Goal: Task Accomplishment & Management: Use online tool/utility

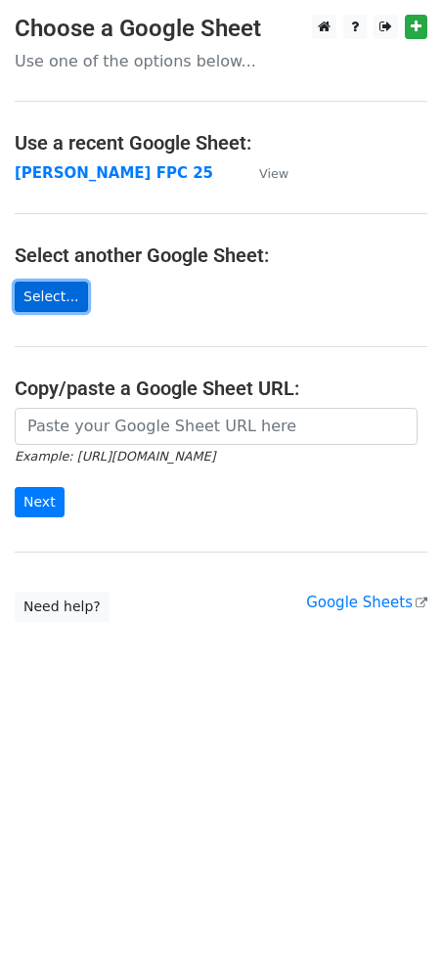
click at [38, 299] on link "Select..." at bounding box center [51, 297] width 73 height 30
click at [39, 291] on link "Select..." at bounding box center [51, 297] width 73 height 30
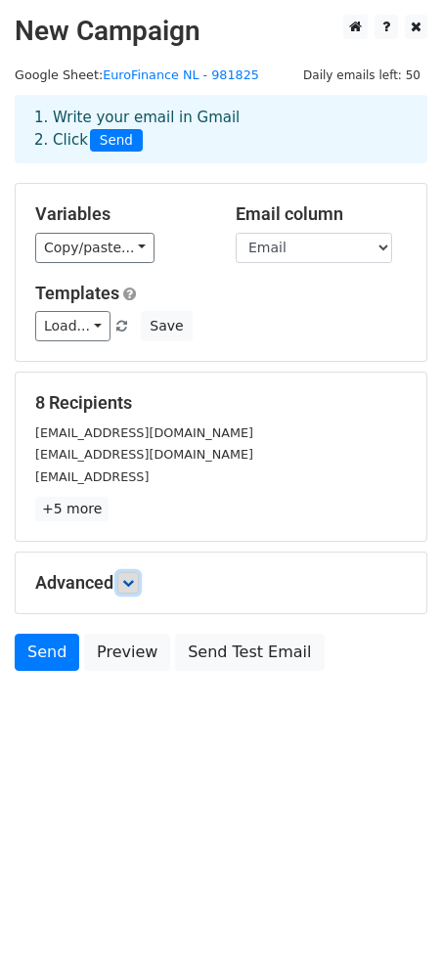
click at [133, 577] on icon at bounding box center [128, 583] width 12 height 12
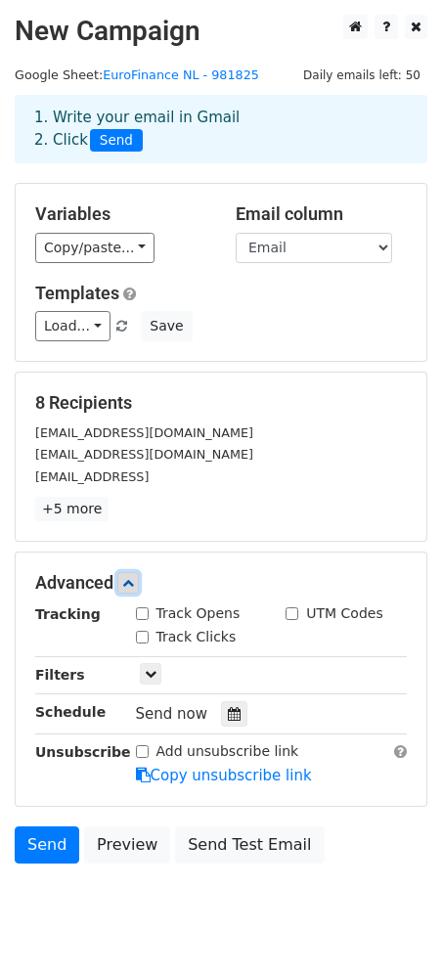
scroll to position [50, 0]
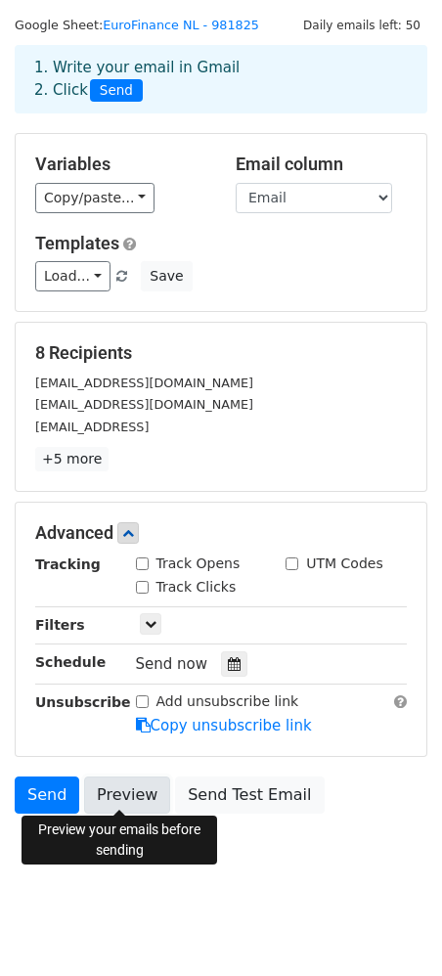
click at [119, 793] on link "Preview" at bounding box center [127, 794] width 86 height 37
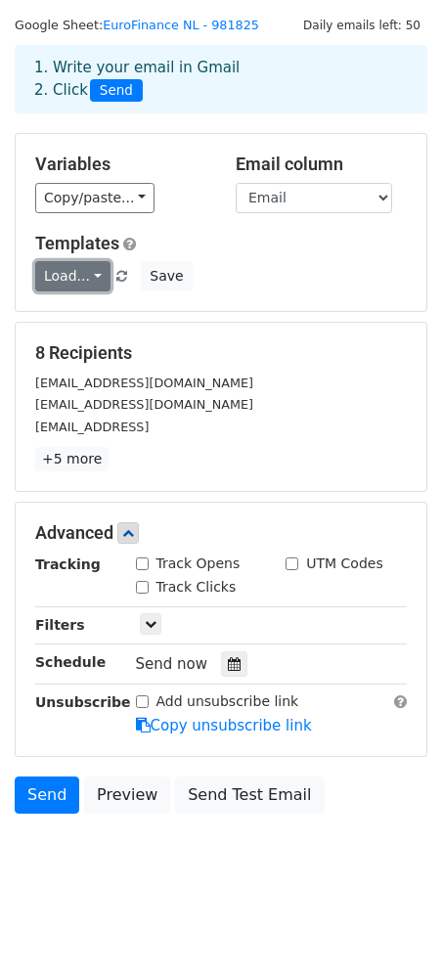
click at [79, 274] on link "Load..." at bounding box center [72, 276] width 75 height 30
click at [97, 273] on link "Load..." at bounding box center [72, 276] width 75 height 30
click at [93, 276] on link "Load..." at bounding box center [72, 276] width 75 height 30
click at [115, 318] on h6 "No templates saved" at bounding box center [127, 318] width 183 height 32
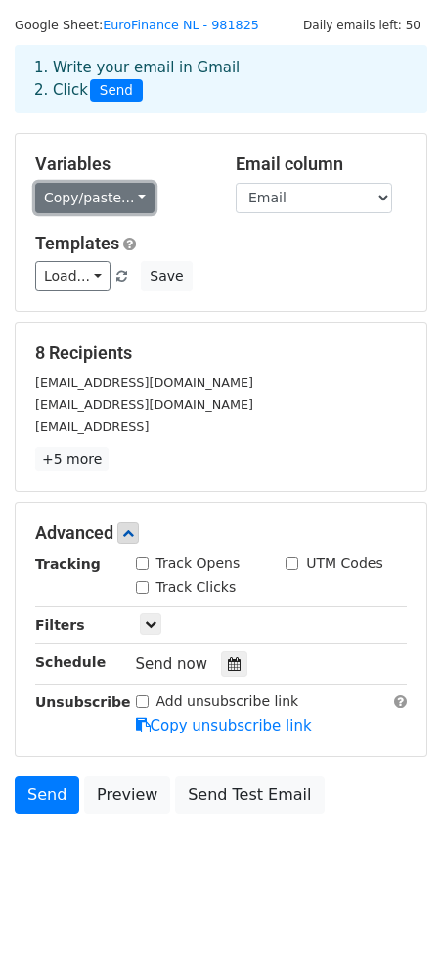
click at [130, 200] on link "Copy/paste..." at bounding box center [94, 198] width 119 height 30
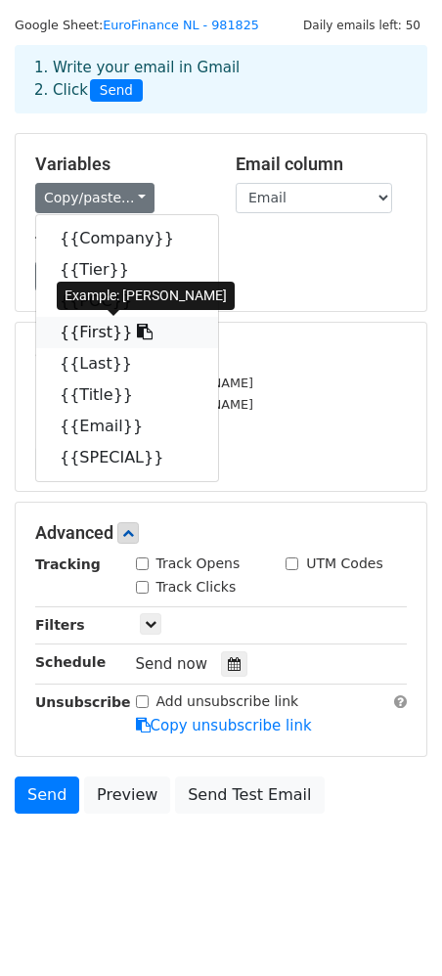
click at [95, 331] on link "{{First}}" at bounding box center [127, 332] width 182 height 31
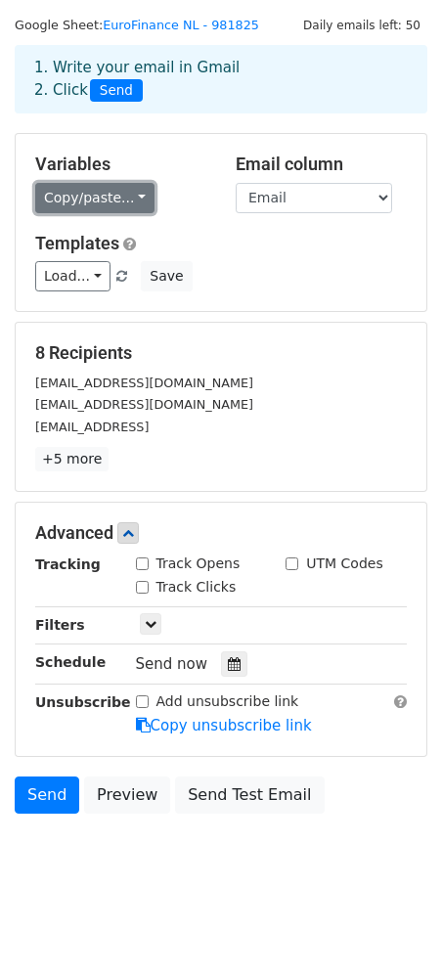
click at [129, 198] on link "Copy/paste..." at bounding box center [94, 198] width 119 height 30
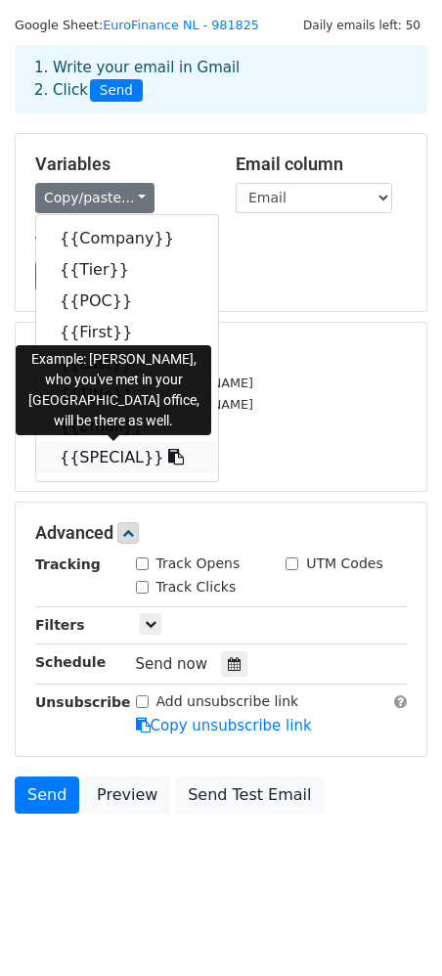
click at [98, 454] on link "{{SPECIAL}}" at bounding box center [127, 457] width 182 height 31
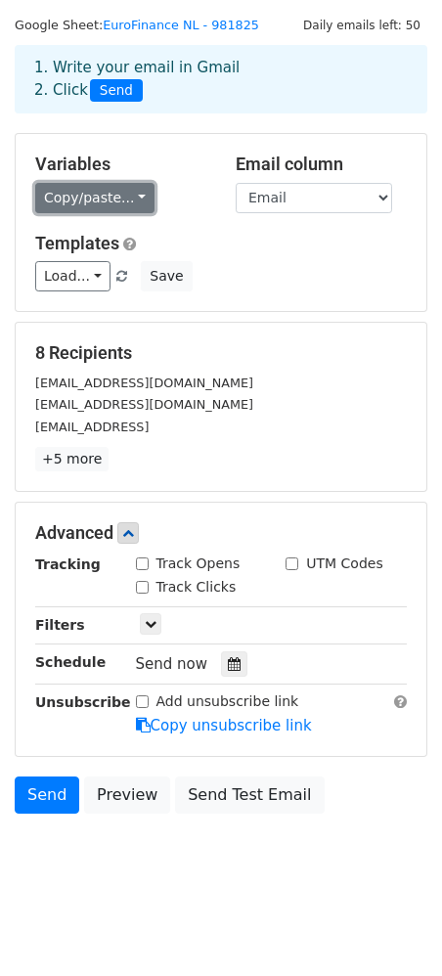
click at [136, 197] on link "Copy/paste..." at bounding box center [94, 198] width 119 height 30
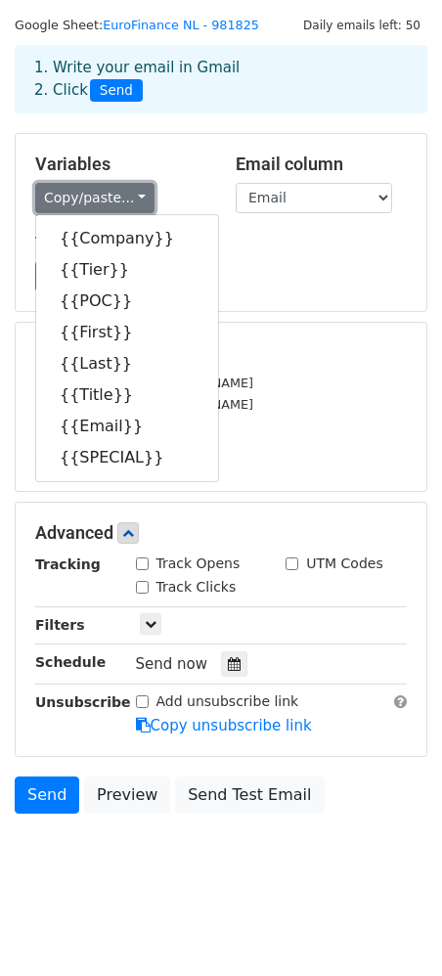
scroll to position [43, 0]
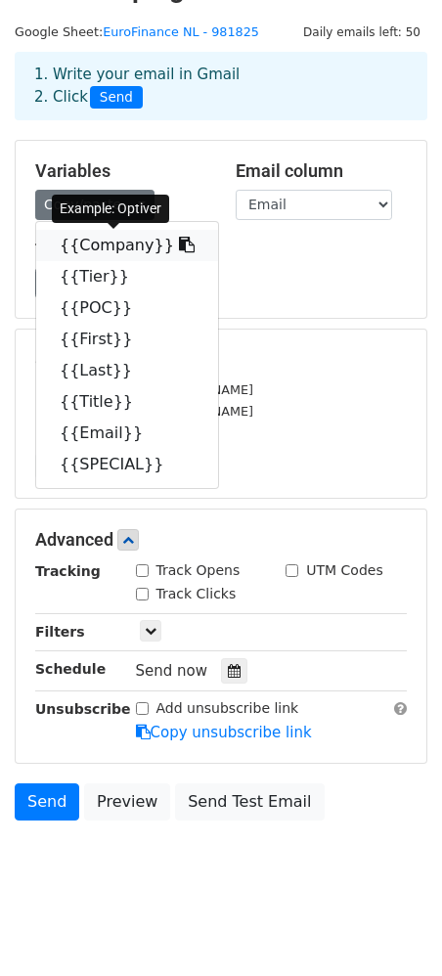
click at [118, 241] on link "{{Company}}" at bounding box center [127, 245] width 182 height 31
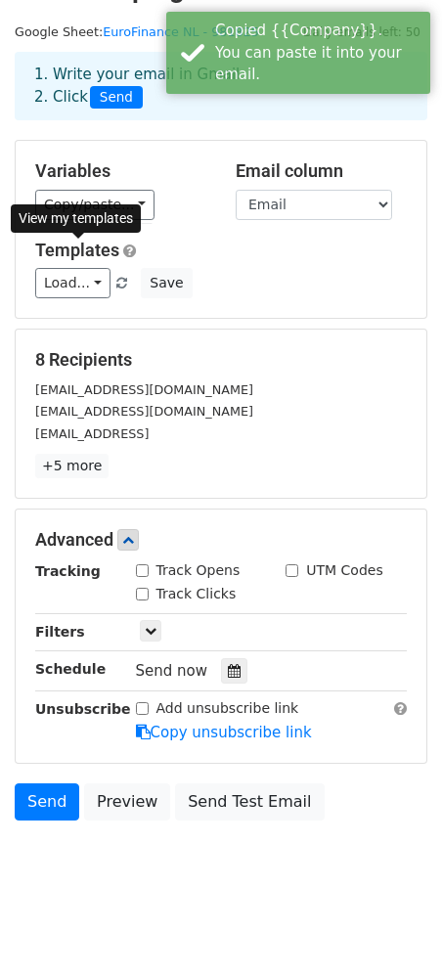
scroll to position [45, 0]
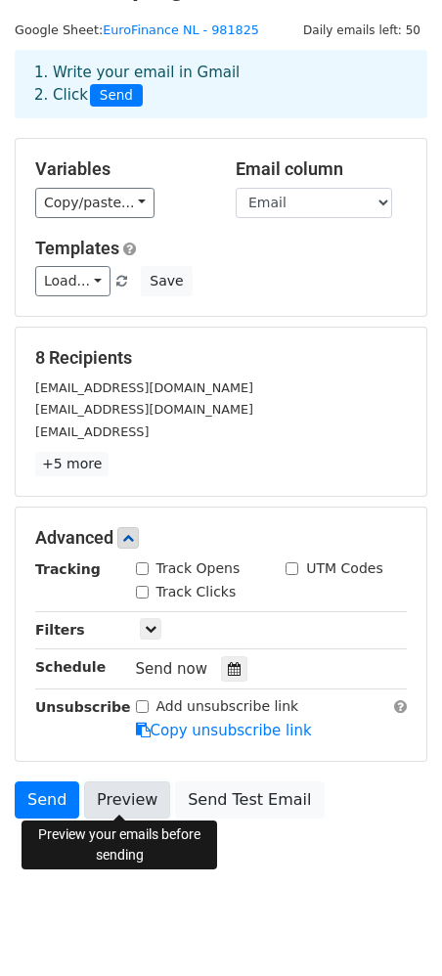
click at [139, 789] on link "Preview" at bounding box center [127, 799] width 86 height 37
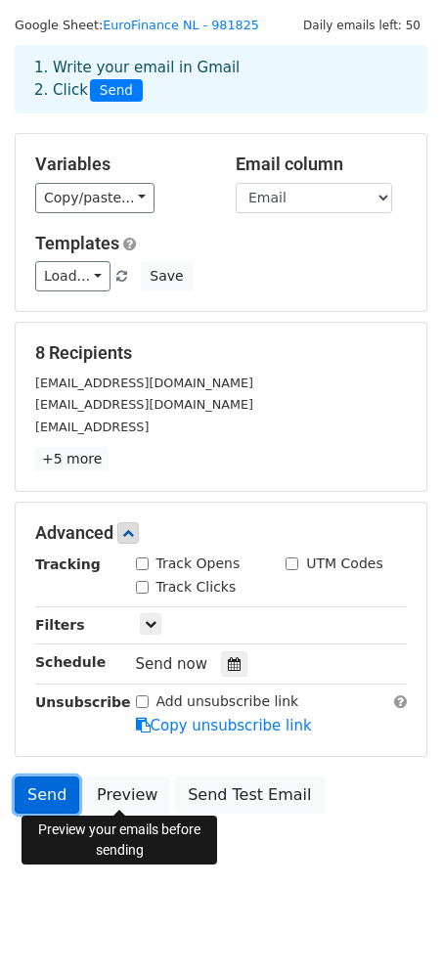
click at [48, 791] on link "Send" at bounding box center [47, 794] width 65 height 37
